Goal: Register for event/course: Sign up to attend an event or enroll in a course

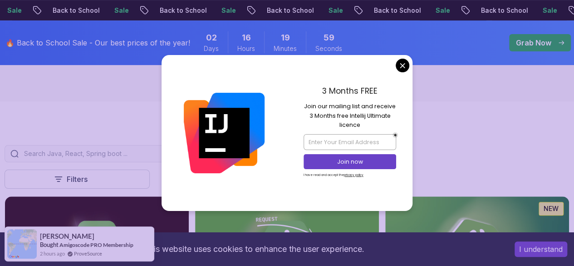
scroll to position [161, 0]
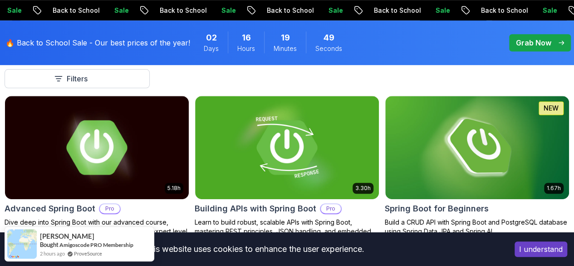
scroll to position [261, 0]
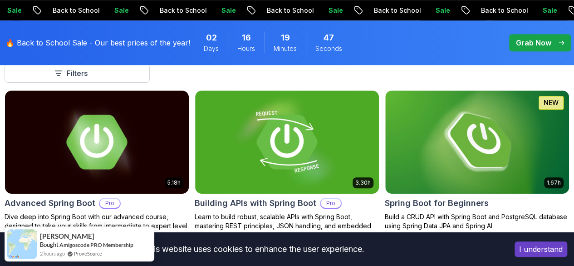
click at [0, 0] on p "Nelson Djalo" at bounding box center [0, 0] width 0 height 0
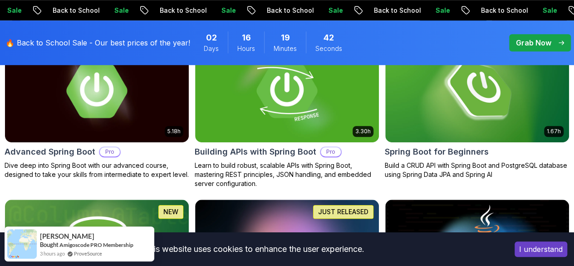
scroll to position [316, 0]
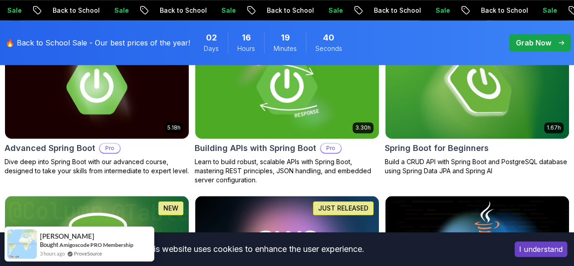
click at [0, 0] on p "Course" at bounding box center [0, 0] width 0 height 0
click at [0, 0] on button "Free" at bounding box center [0, 0] width 0 height 0
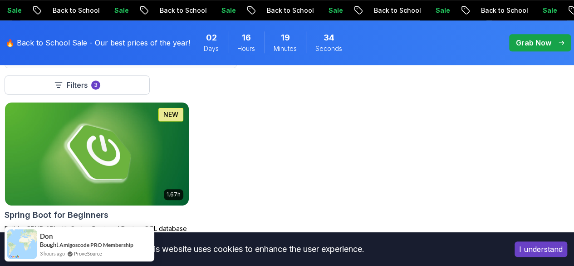
scroll to position [251, 0]
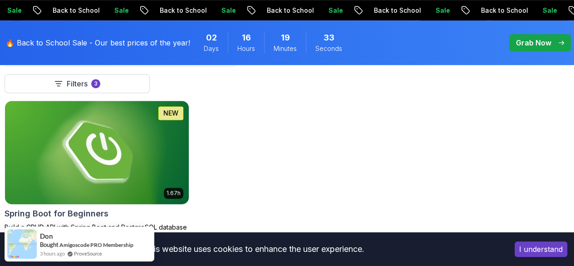
click at [193, 133] on img at bounding box center [96, 152] width 193 height 108
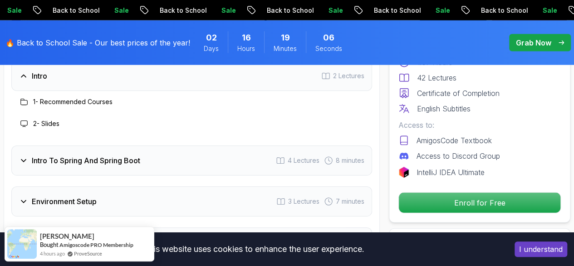
scroll to position [1242, 0]
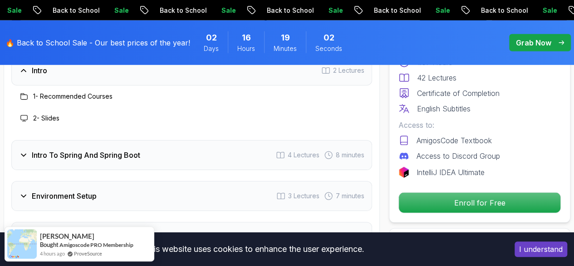
click at [138, 152] on h3 "Intro To Spring And Spring Boot" at bounding box center [86, 154] width 109 height 11
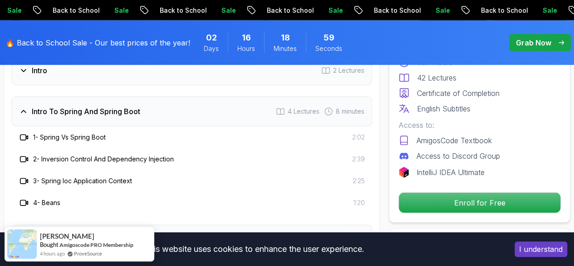
click at [24, 135] on icon at bounding box center [24, 137] width 9 height 9
click at [25, 160] on icon at bounding box center [24, 158] width 9 height 9
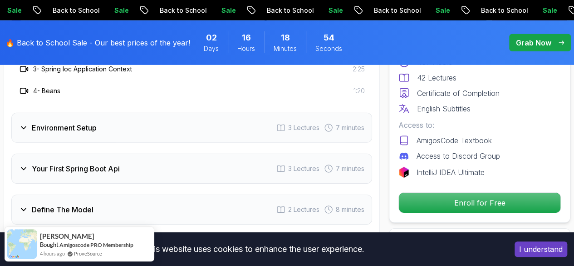
scroll to position [1359, 0]
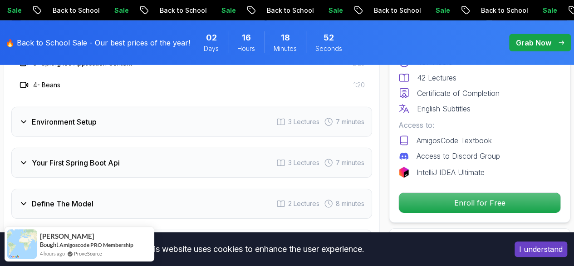
click at [217, 122] on div "Environment Setup 3 Lectures 7 minutes" at bounding box center [191, 122] width 361 height 30
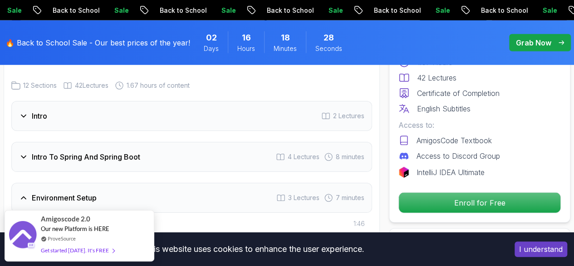
scroll to position [1185, 0]
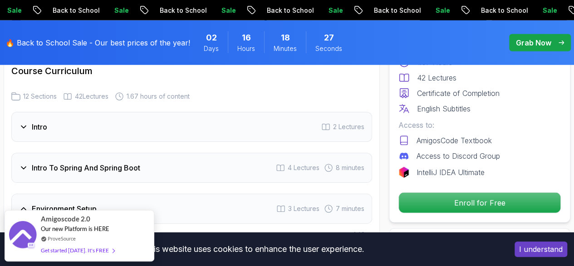
click at [218, 132] on div "Intro 2 Lectures" at bounding box center [191, 127] width 361 height 30
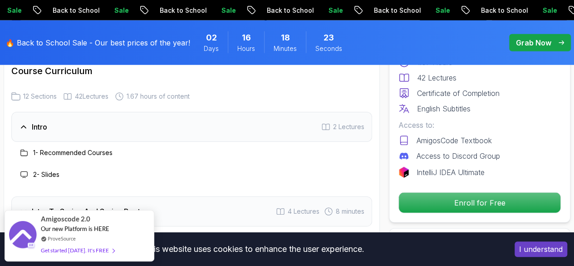
click at [28, 152] on div at bounding box center [24, 152] width 11 height 11
click at [90, 158] on div "1 - Recommended Courses" at bounding box center [191, 153] width 361 height 22
click at [48, 175] on h3 "2 - Slides" at bounding box center [46, 174] width 26 height 9
drag, startPoint x: 98, startPoint y: 119, endPoint x: 176, endPoint y: 146, distance: 82.4
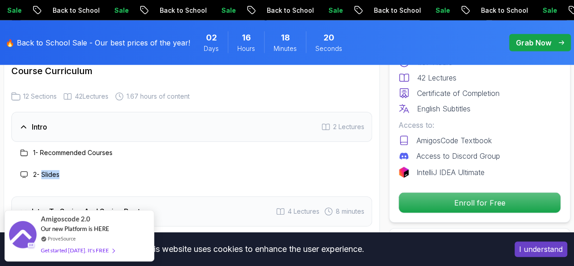
click at [140, 121] on div "Intro 2 Lectures" at bounding box center [191, 127] width 361 height 30
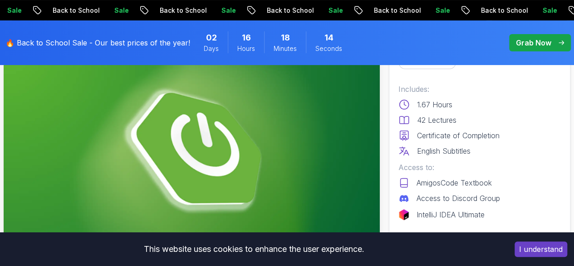
scroll to position [85, 0]
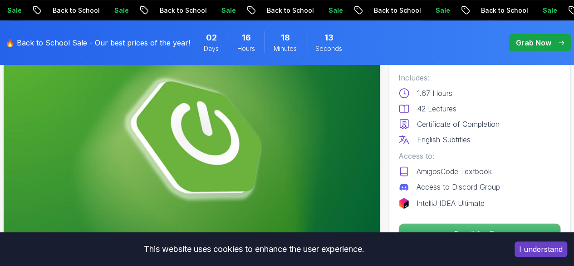
click at [194, 150] on img at bounding box center [192, 141] width 376 height 212
click at [497, 232] on div "This website uses cookies to enhance the user experience. I understand" at bounding box center [287, 249] width 574 height 34
click at [498, 230] on p "Enroll for Free" at bounding box center [479, 233] width 153 height 19
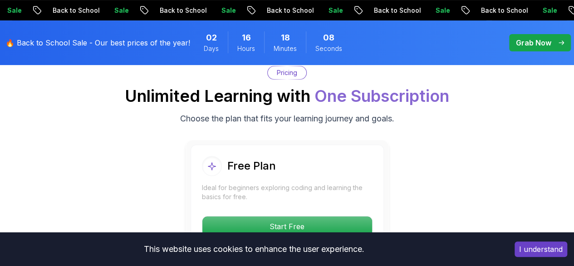
scroll to position [1845, 0]
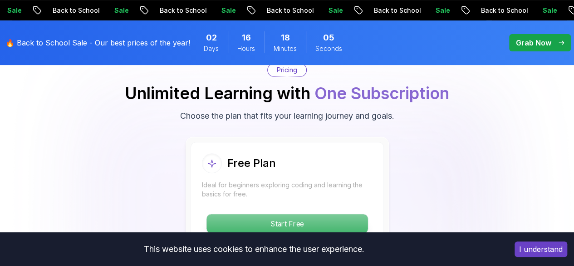
click at [339, 215] on p "Start Free" at bounding box center [287, 223] width 161 height 19
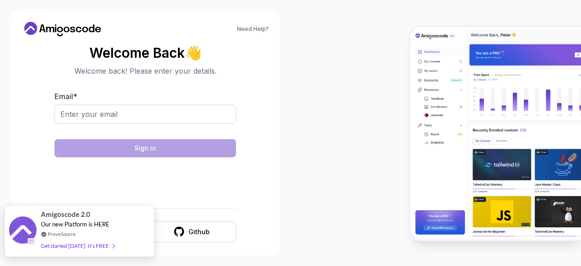
click at [132, 223] on div "Amigoscode 2.0 Our new Platform is HERE ProveSource Get started today. It's FREE" at bounding box center [80, 230] width 150 height 51
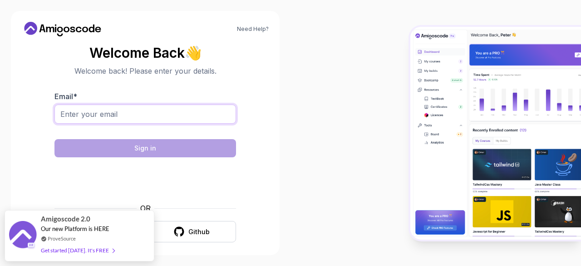
click at [146, 116] on input "Email *" at bounding box center [145, 113] width 182 height 19
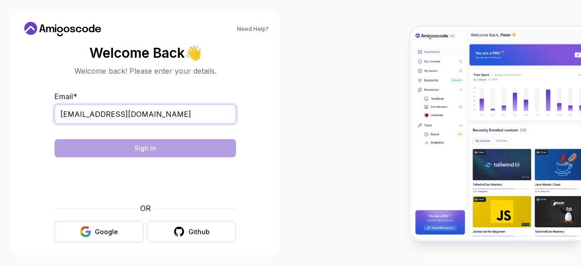
type input "ahmedeltayeb655@gmail.com"
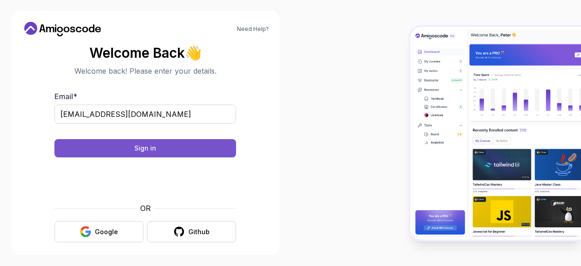
click at [193, 153] on button "Sign in" at bounding box center [145, 148] width 182 height 18
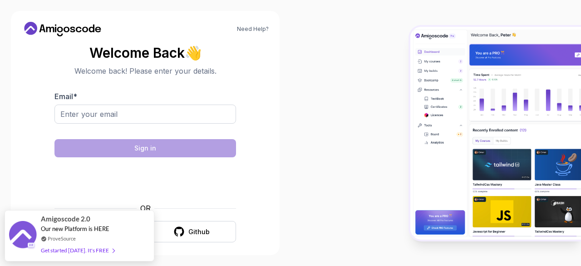
click at [123, 222] on button "Google" at bounding box center [98, 231] width 89 height 21
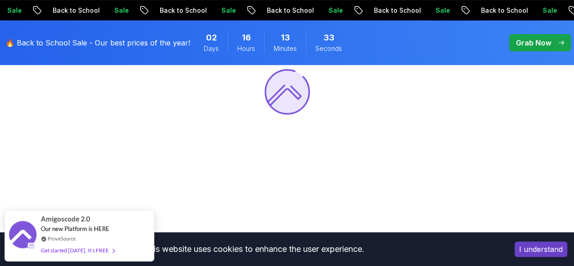
scroll to position [136, 0]
click at [545, 247] on button "I understand" at bounding box center [541, 248] width 53 height 15
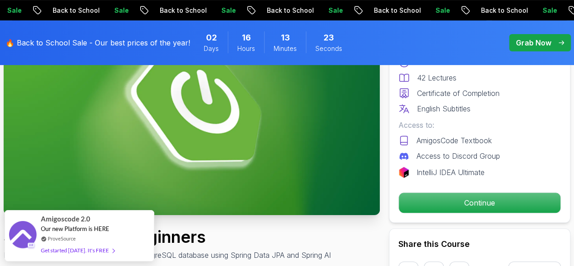
scroll to position [121, 0]
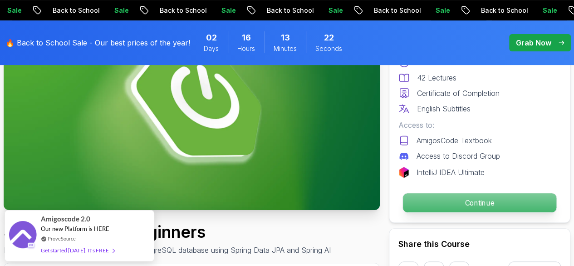
click at [492, 203] on p "Continue" at bounding box center [479, 202] width 153 height 19
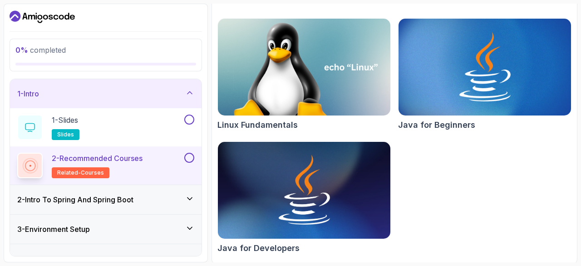
click at [195, 82] on div "1 - Intro" at bounding box center [106, 93] width 192 height 29
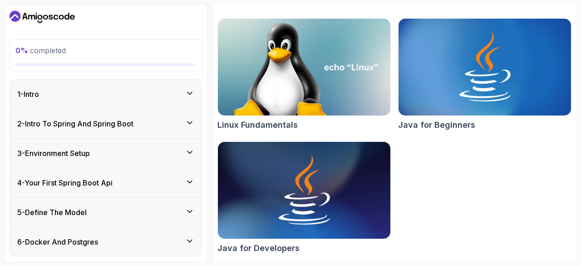
click at [183, 95] on div "1 - Intro" at bounding box center [105, 94] width 177 height 11
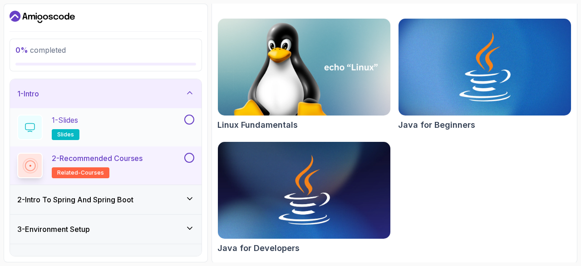
click at [171, 134] on div "1 - Slides slides" at bounding box center [99, 126] width 165 height 25
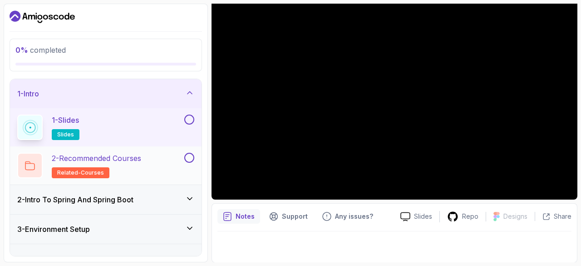
click at [183, 162] on div at bounding box center [189, 158] width 12 height 10
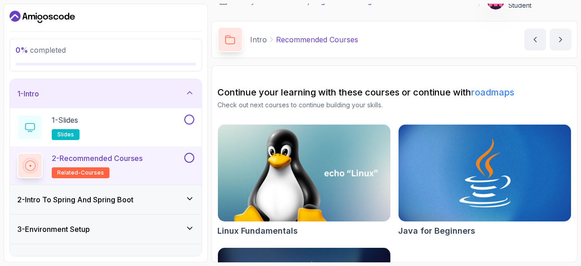
scroll to position [15, 0]
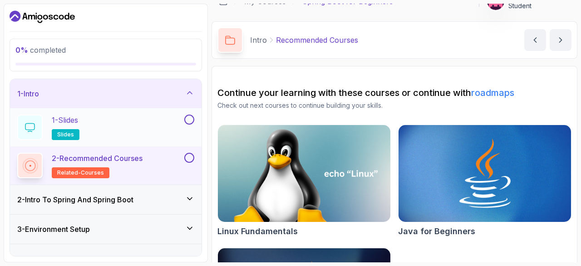
click at [191, 121] on button at bounding box center [189, 119] width 10 height 10
click at [152, 156] on div "2 - Recommended Courses related-courses" at bounding box center [99, 165] width 165 height 25
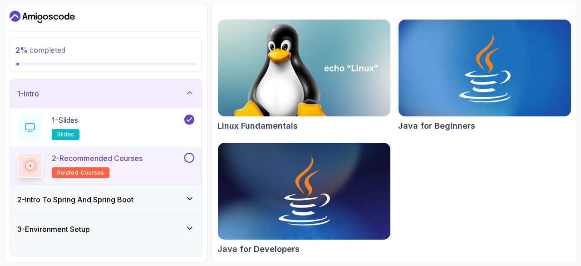
scroll to position [121, 0]
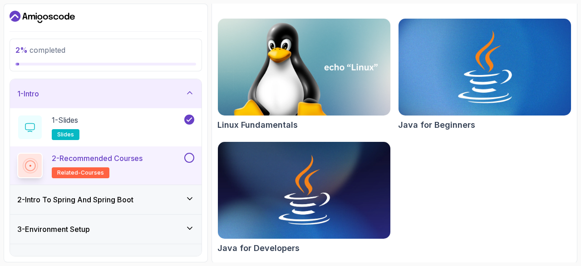
click at [477, 81] on img at bounding box center [485, 67] width 181 height 102
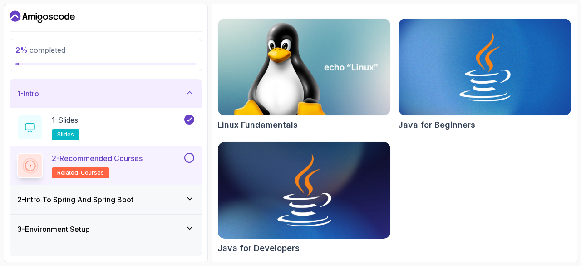
click at [343, 173] on img at bounding box center [304, 190] width 181 height 102
click at [72, 173] on span "related-courses" at bounding box center [80, 172] width 47 height 7
click at [148, 156] on div "2 - Recommended Courses related-courses" at bounding box center [99, 165] width 165 height 25
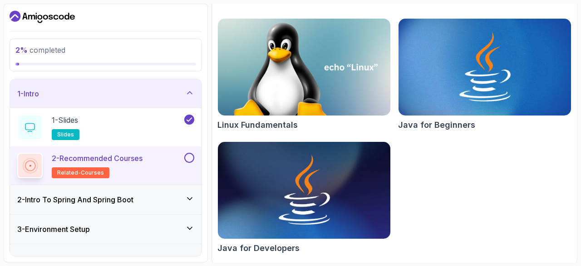
click at [148, 156] on div "2 - Recommended Courses related-courses" at bounding box center [99, 165] width 165 height 25
click at [36, 159] on icon at bounding box center [30, 165] width 13 height 13
click at [36, 159] on icon at bounding box center [30, 165] width 12 height 12
click at [40, 159] on div at bounding box center [30, 165] width 21 height 21
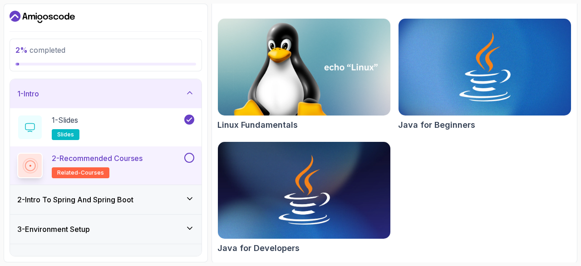
click at [40, 159] on div at bounding box center [30, 165] width 21 height 21
click at [193, 194] on icon at bounding box center [189, 198] width 9 height 9
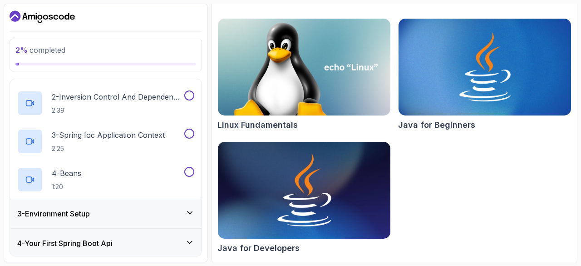
scroll to position [100, 0]
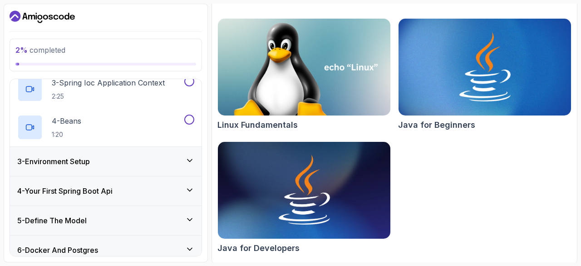
click at [41, 191] on h3 "4 - Your First Spring Boot Api" at bounding box center [64, 190] width 95 height 11
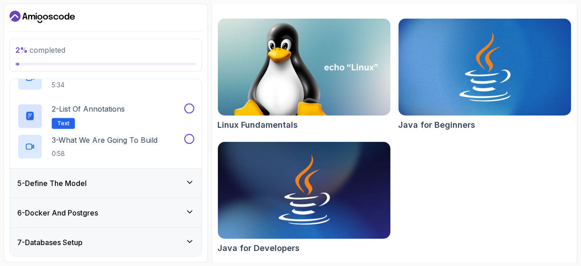
scroll to position [87, 0]
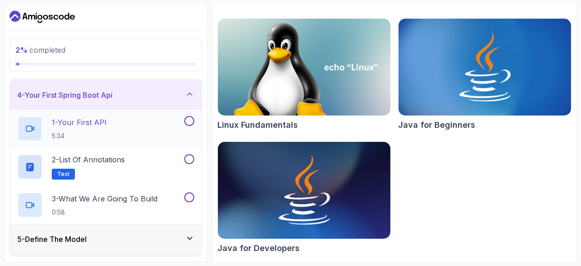
click at [181, 120] on div "1 - Your First API 5:34" at bounding box center [99, 128] width 165 height 25
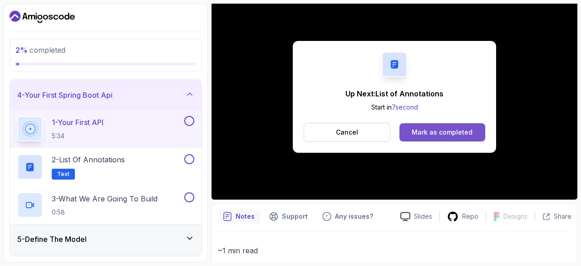
click at [420, 128] on div "Mark as completed" at bounding box center [442, 132] width 61 height 9
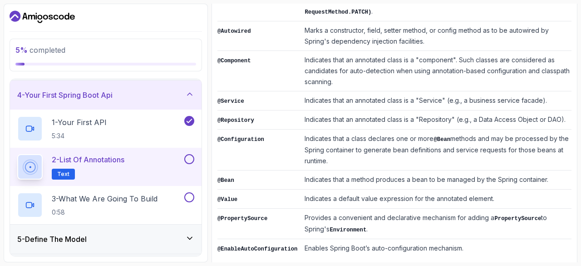
scroll to position [397, 0]
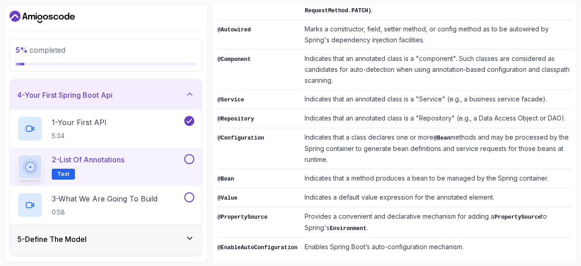
drag, startPoint x: 213, startPoint y: 84, endPoint x: 505, endPoint y: 265, distance: 342.7
click at [505, 265] on section "5 % completed 1 - Intro 2 - Intro To Spring And Spring Boot 3 - Environment Set…" at bounding box center [290, 133] width 581 height 266
copy div
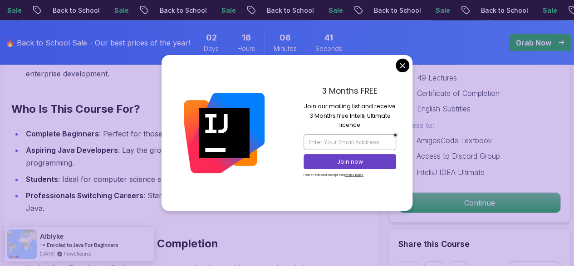
scroll to position [984, 0]
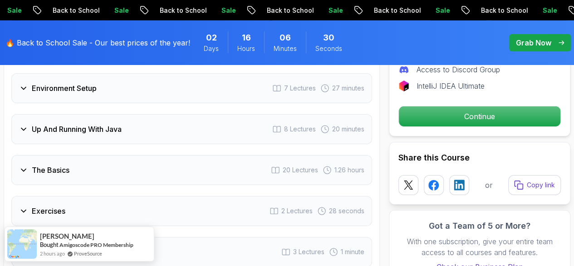
scroll to position [1604, 0]
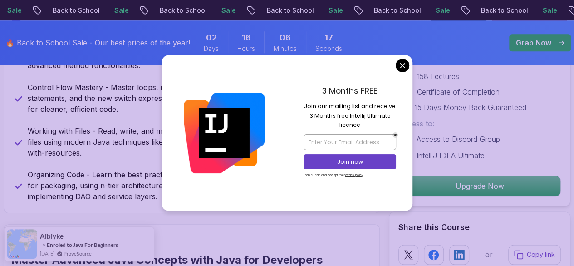
scroll to position [446, 0]
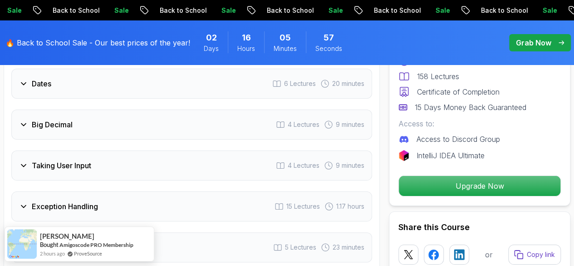
scroll to position [1669, 0]
